Goal: Information Seeking & Learning: Learn about a topic

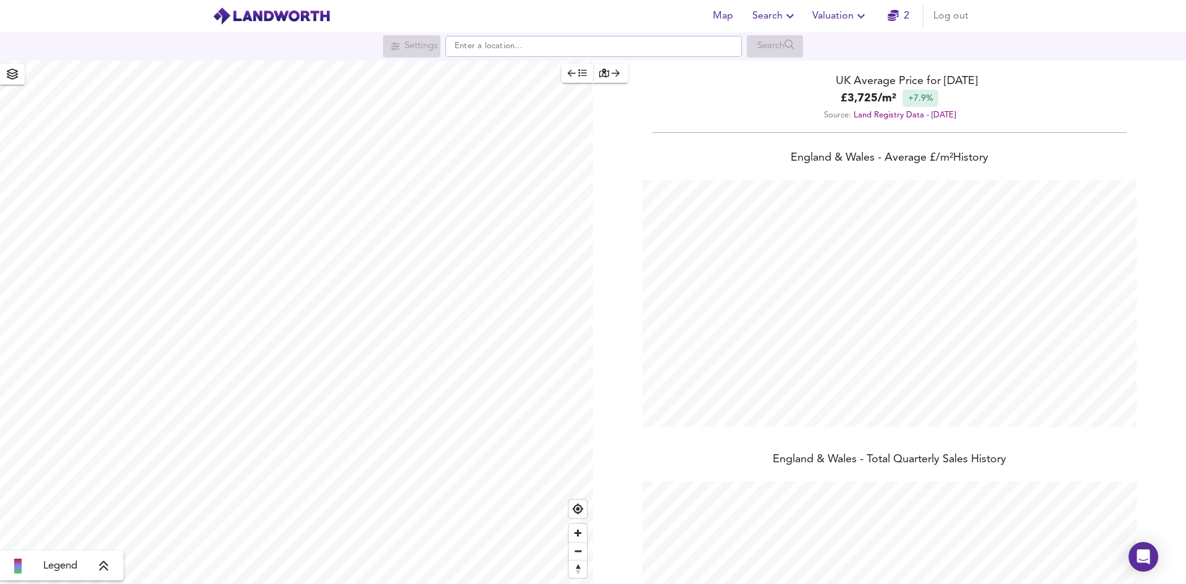
click at [783, 15] on span "Search" at bounding box center [774, 15] width 45 height 17
click at [1065, 6] on header "Map Search New Search Search History Favourite Searches Valuation 2 Log out" at bounding box center [593, 16] width 1186 height 32
click at [788, 15] on icon "button" at bounding box center [790, 16] width 15 height 15
click at [776, 69] on li "Search History" at bounding box center [775, 67] width 122 height 22
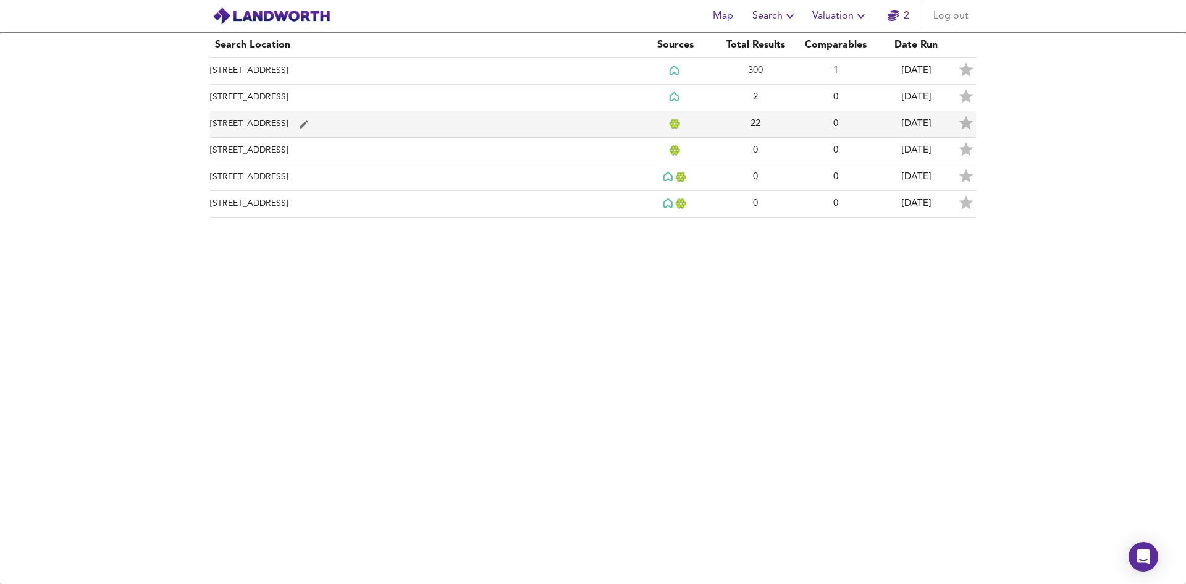
click at [547, 122] on td "[STREET_ADDRESS]" at bounding box center [422, 124] width 425 height 27
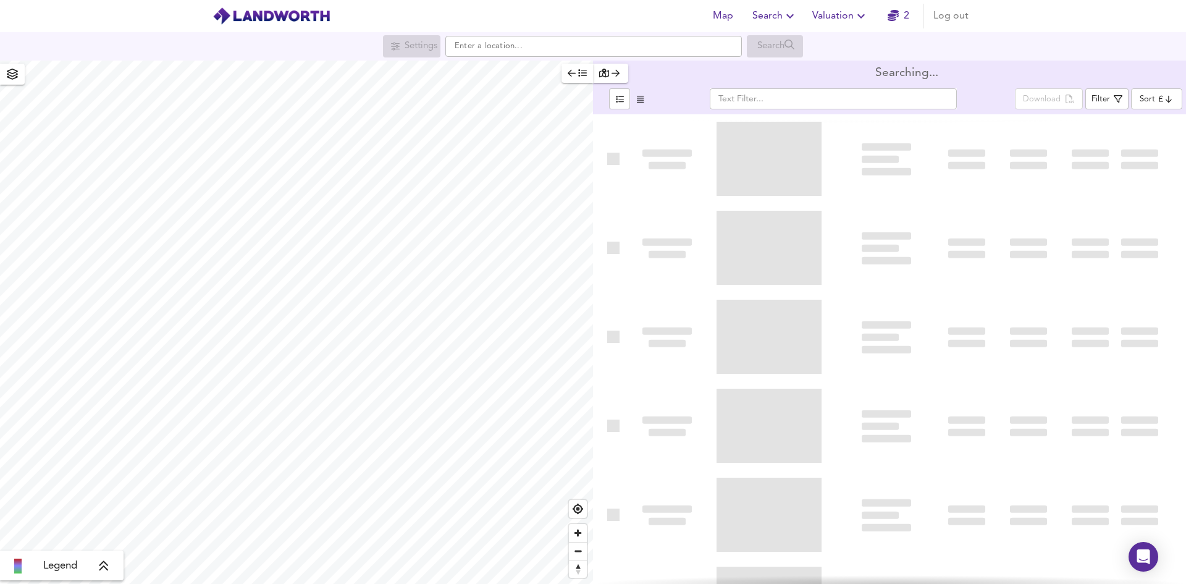
type input "newest"
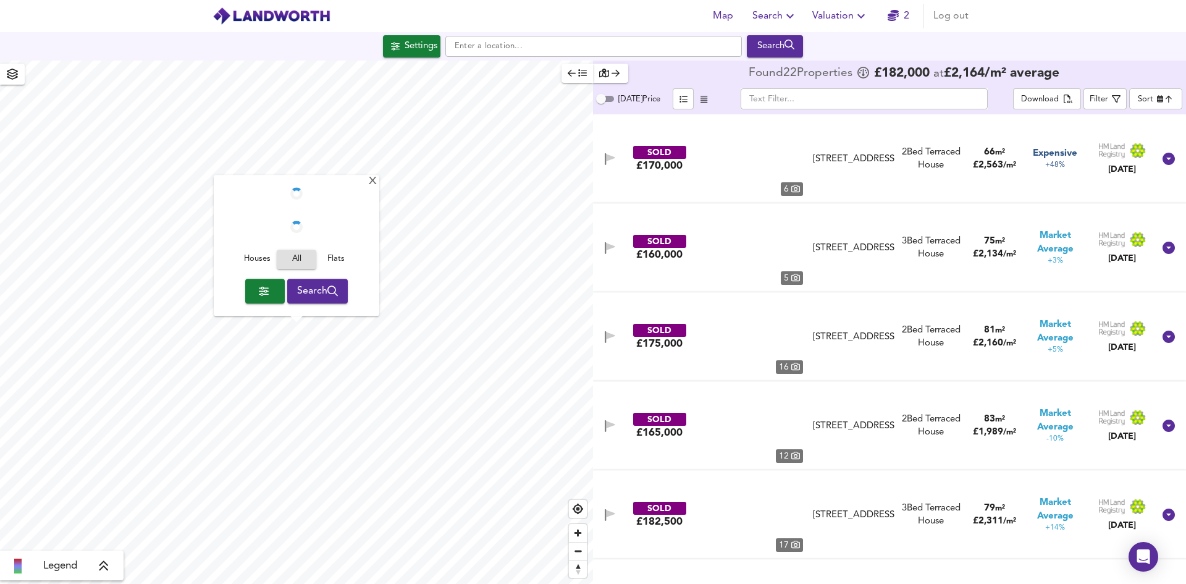
checkbox input "false"
checkbox input "true"
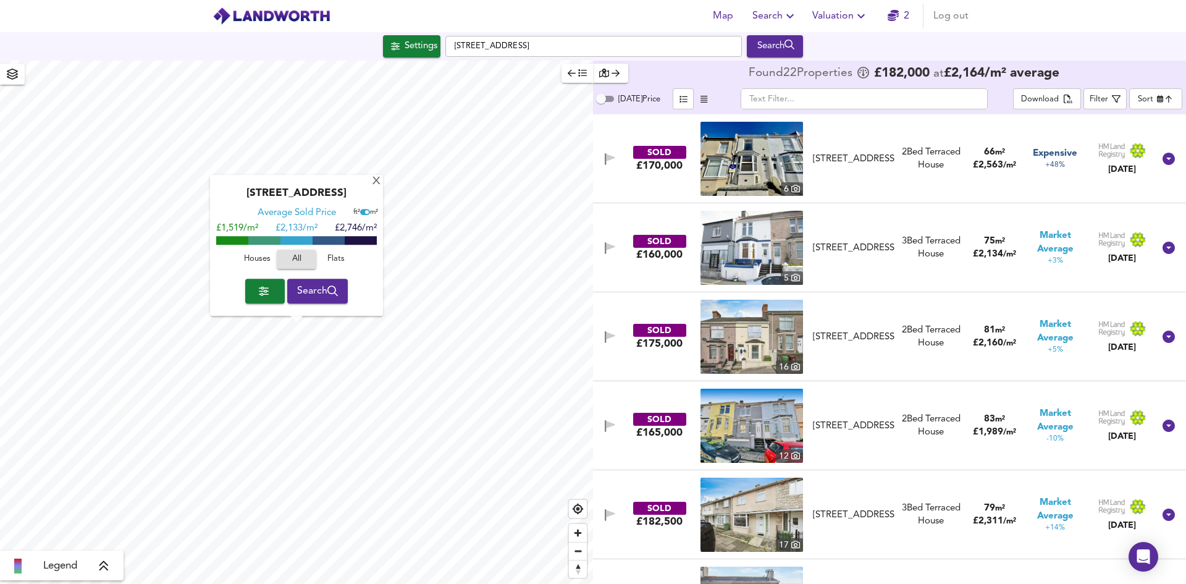
click at [1173, 99] on body "Map Search Valuation 2 Log out [GEOGRAPHIC_DATA] Search [GEOGRAPHIC_DATA] Avera…" at bounding box center [593, 292] width 1186 height 584
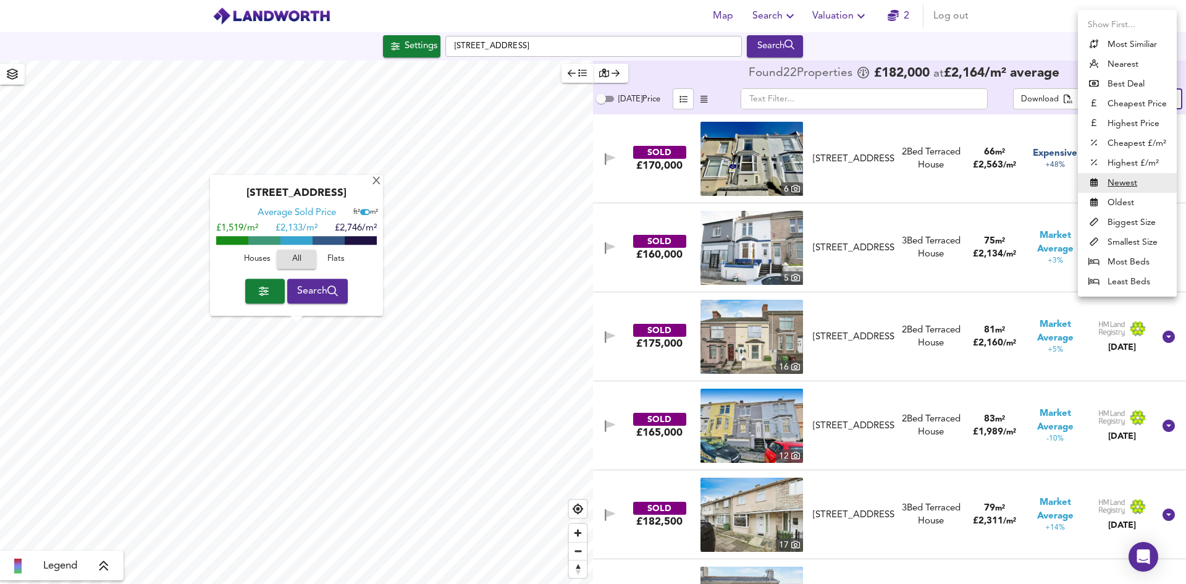
click at [1127, 81] on li "Best Deal" at bounding box center [1127, 84] width 99 height 20
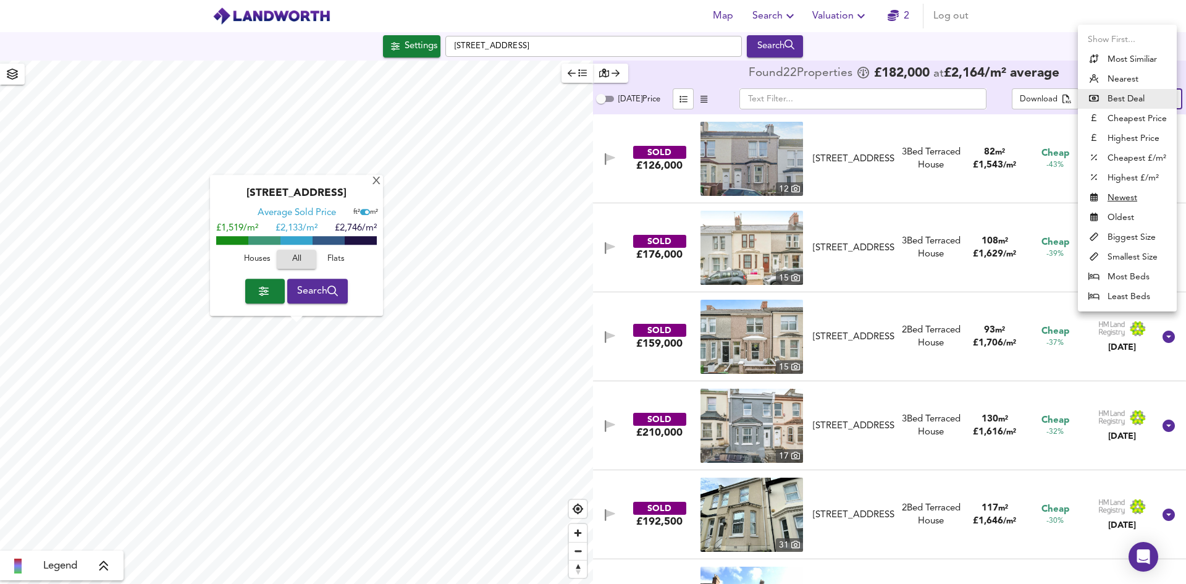
click at [1172, 96] on body "Map Search Valuation 2 Log out [GEOGRAPHIC_DATA] Search [GEOGRAPHIC_DATA] Avera…" at bounding box center [593, 292] width 1186 height 584
click at [1126, 120] on li "Cheapest Price" at bounding box center [1127, 119] width 99 height 20
type input "cheapest"
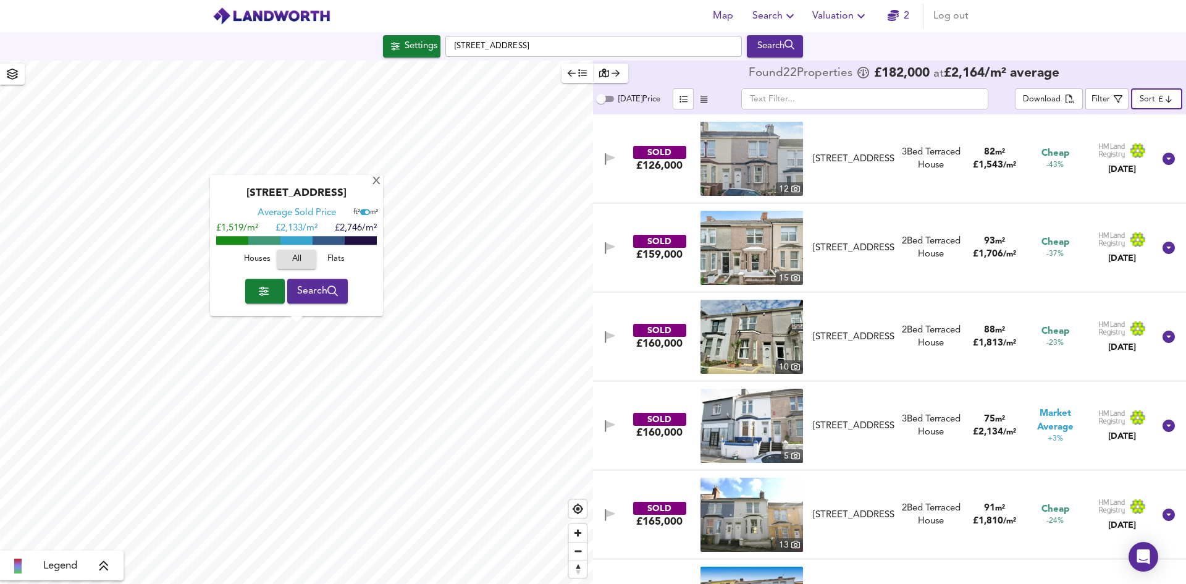
click at [796, 15] on icon "button" at bounding box center [790, 16] width 15 height 15
click at [785, 64] on li "Search History" at bounding box center [775, 67] width 122 height 22
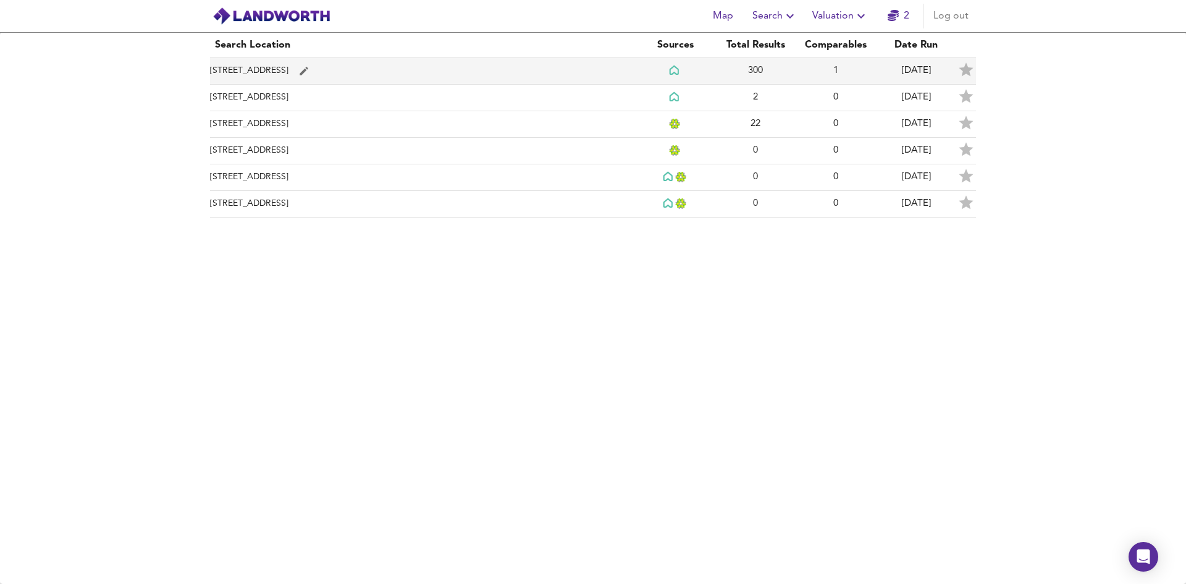
click at [602, 69] on td "[STREET_ADDRESS]" at bounding box center [422, 71] width 425 height 27
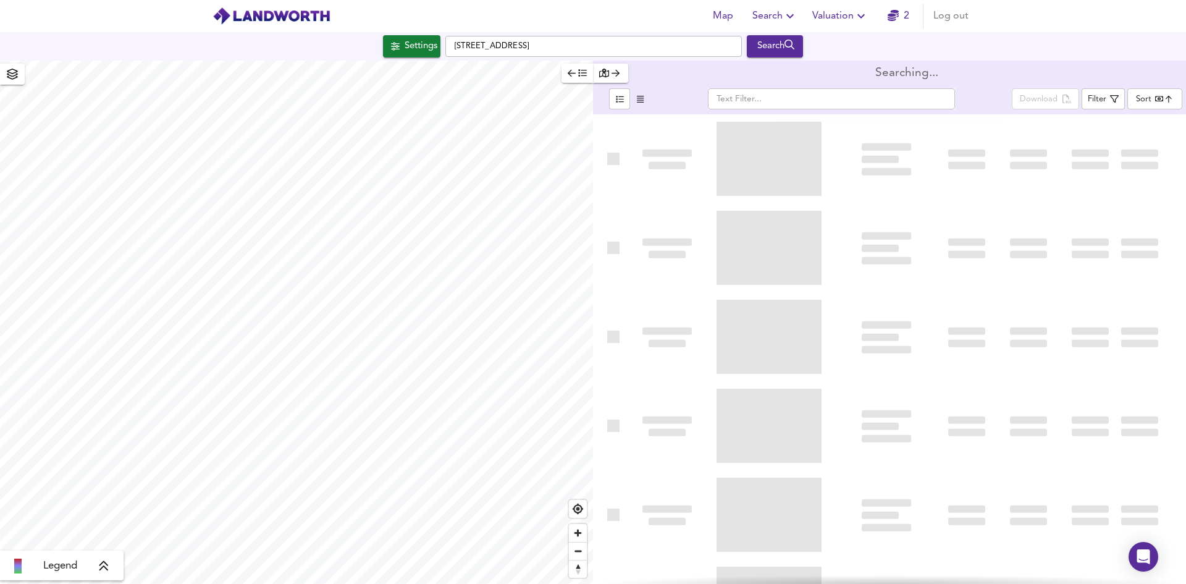
type input "bestdeal"
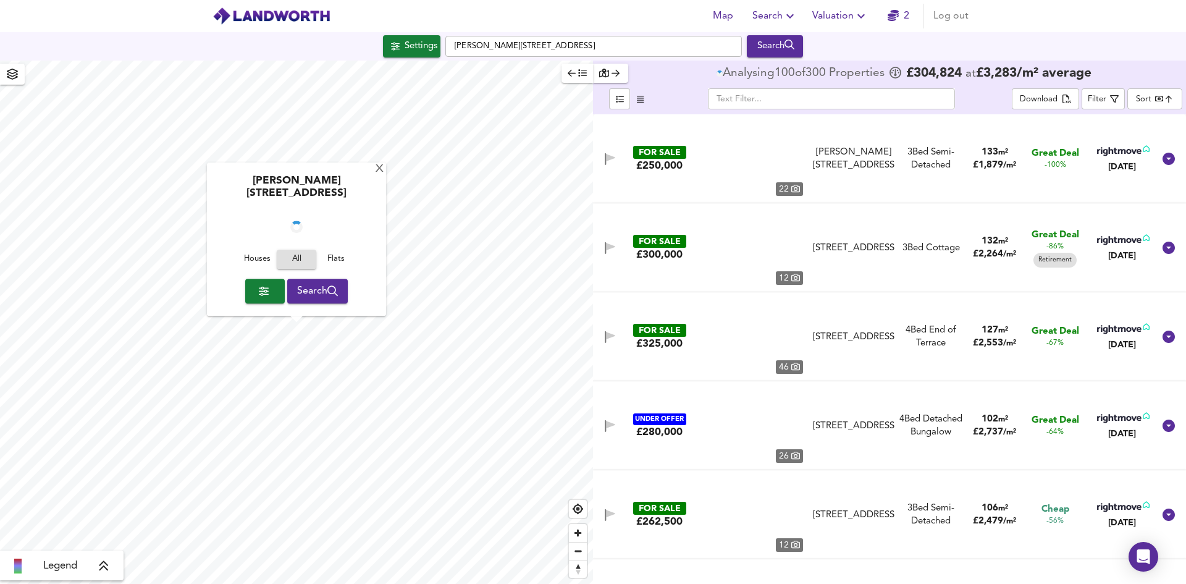
checkbox input "false"
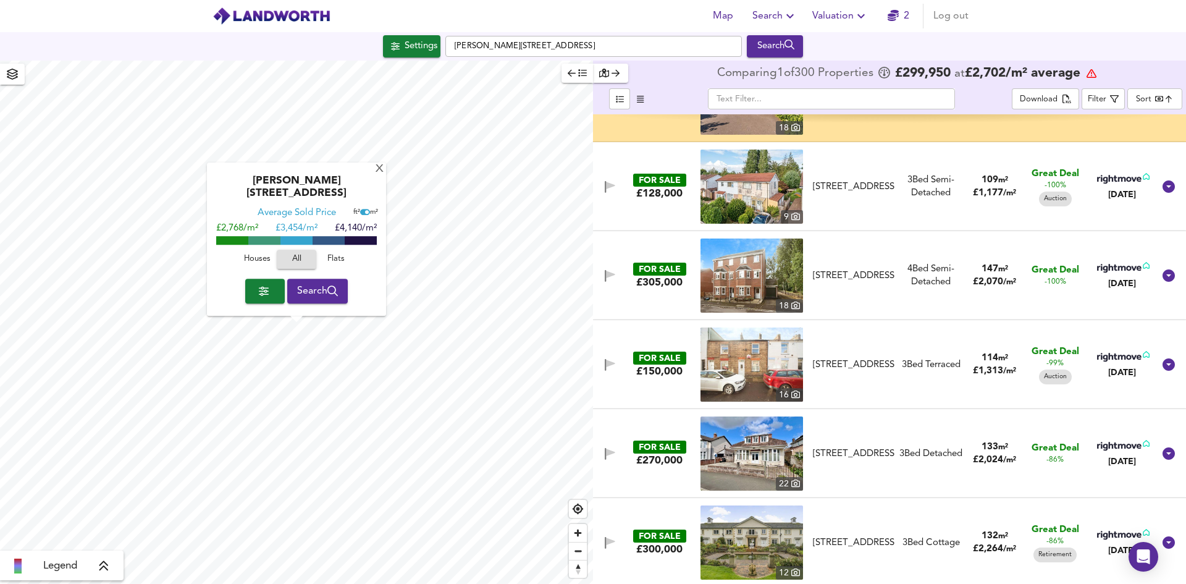
scroll to position [309, 0]
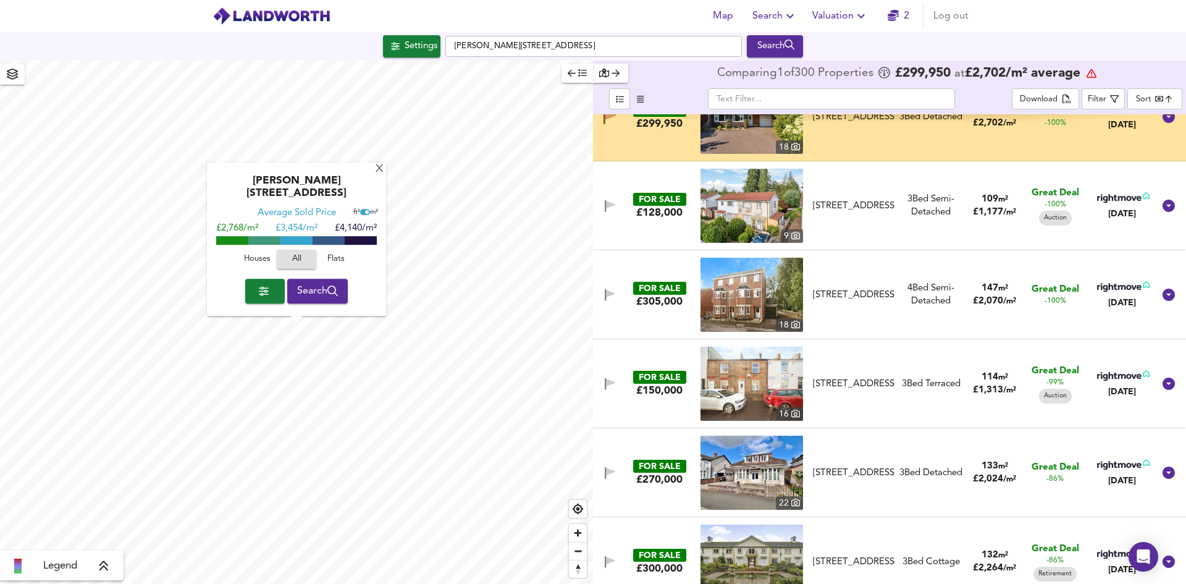
click at [963, 466] on div "133 m² £ 2,024 / m²" at bounding box center [995, 473] width 64 height 27
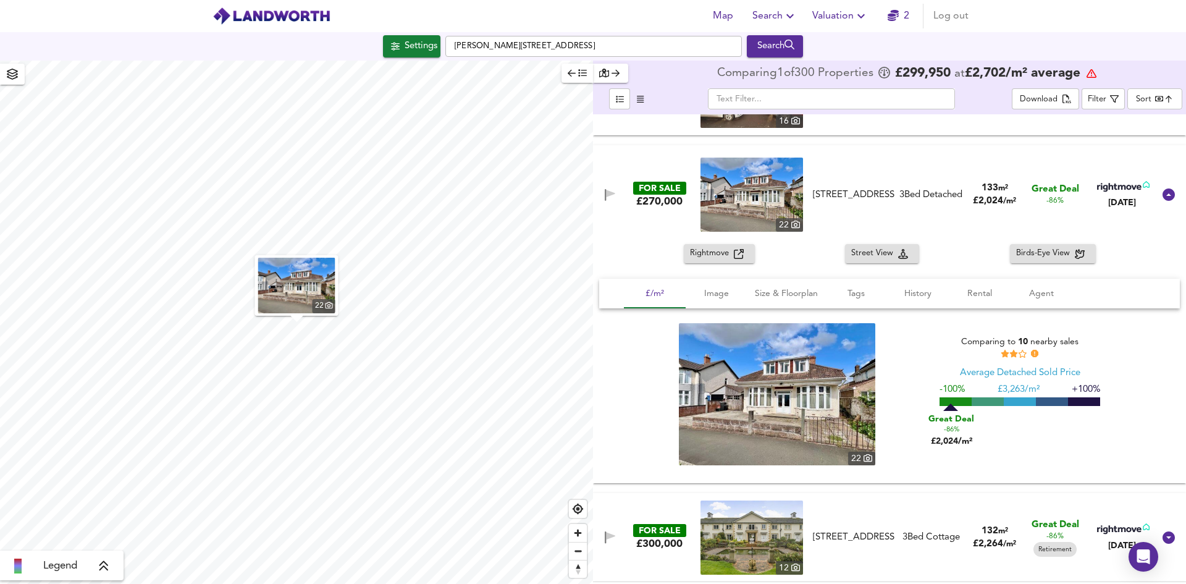
scroll to position [618, 0]
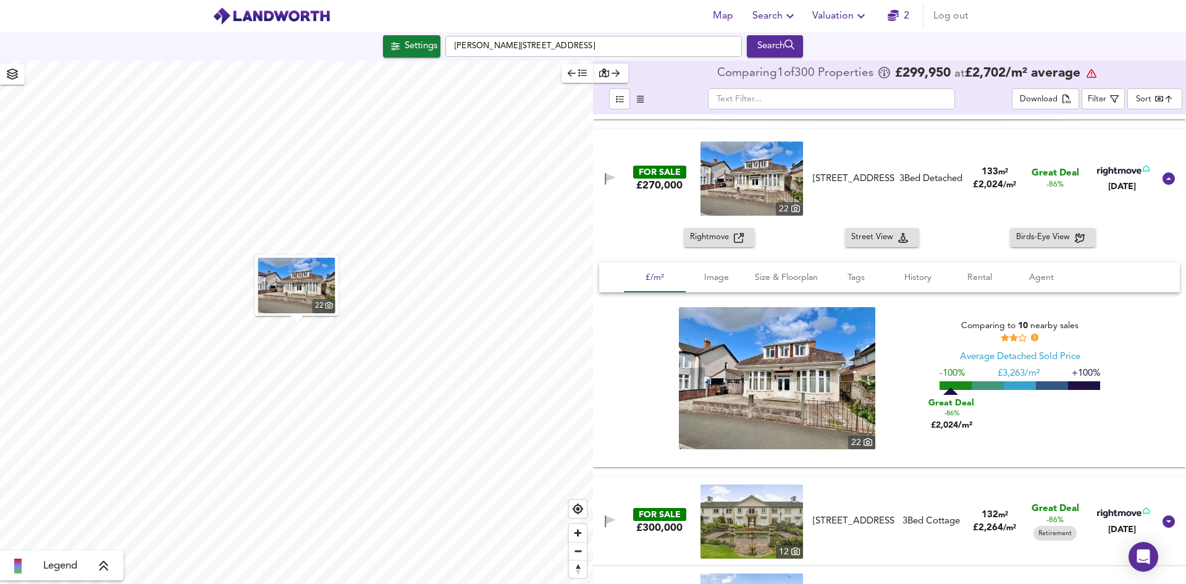
click at [738, 238] on icon "button" at bounding box center [739, 238] width 10 height 10
